Goal: Task Accomplishment & Management: Use online tool/utility

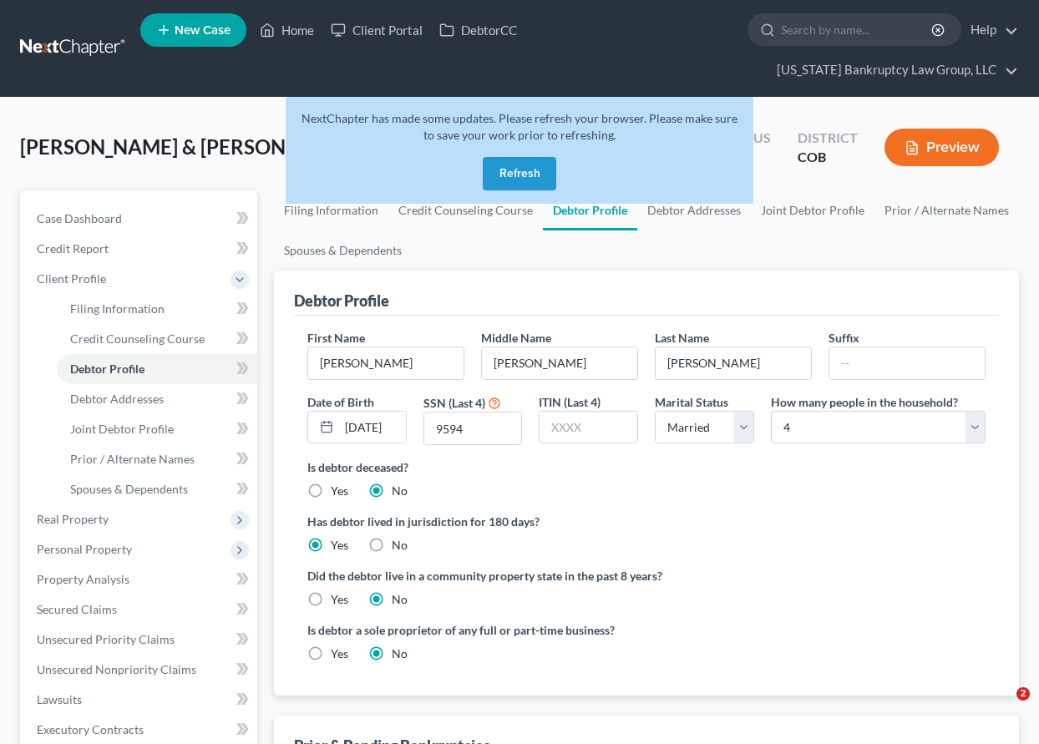
select select "1"
select select "3"
click at [529, 175] on button "Refresh" at bounding box center [519, 173] width 73 height 33
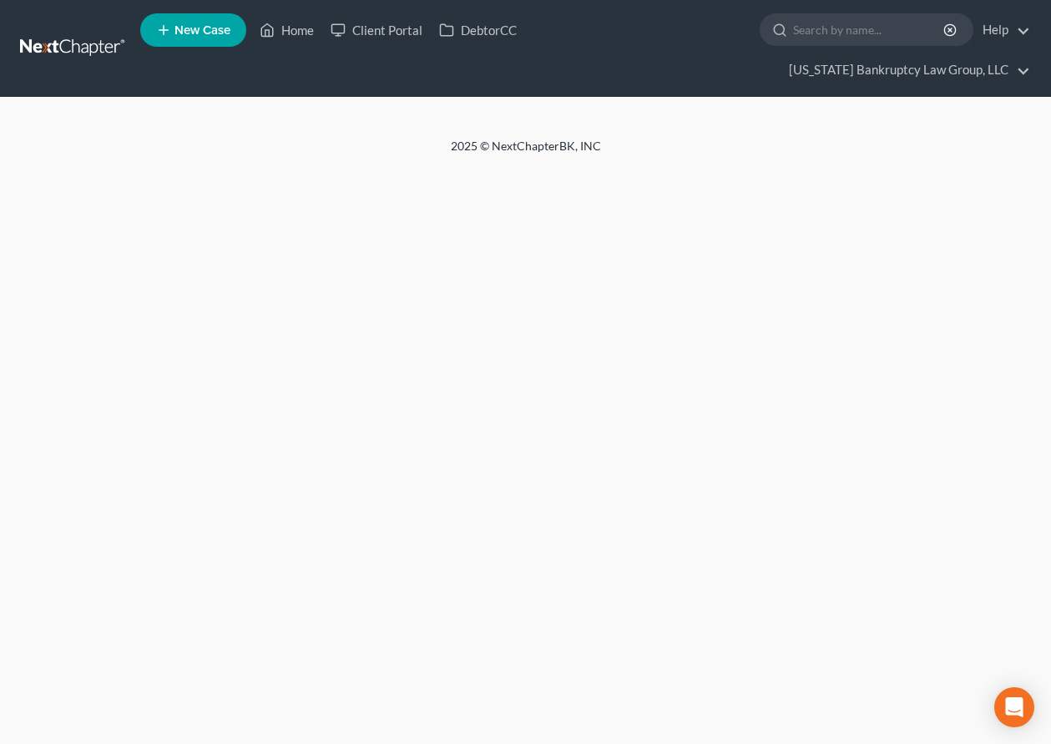
select select "1"
select select "3"
